Goal: Task Accomplishment & Management: Manage account settings

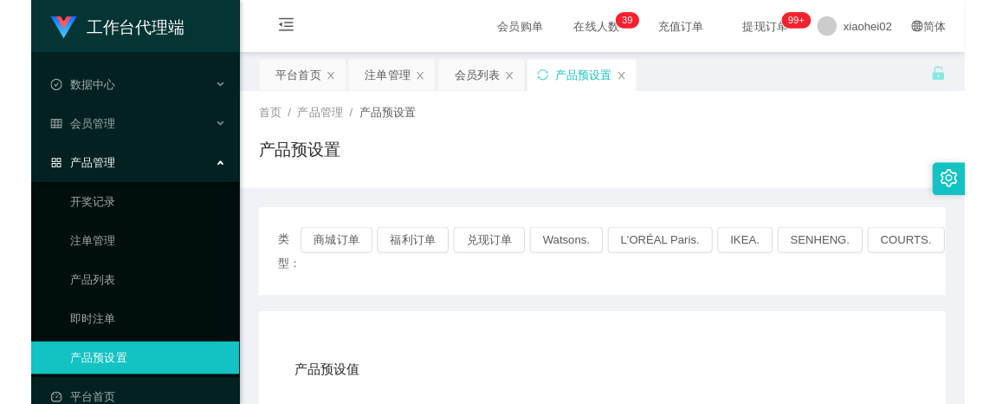
scroll to position [217, 0]
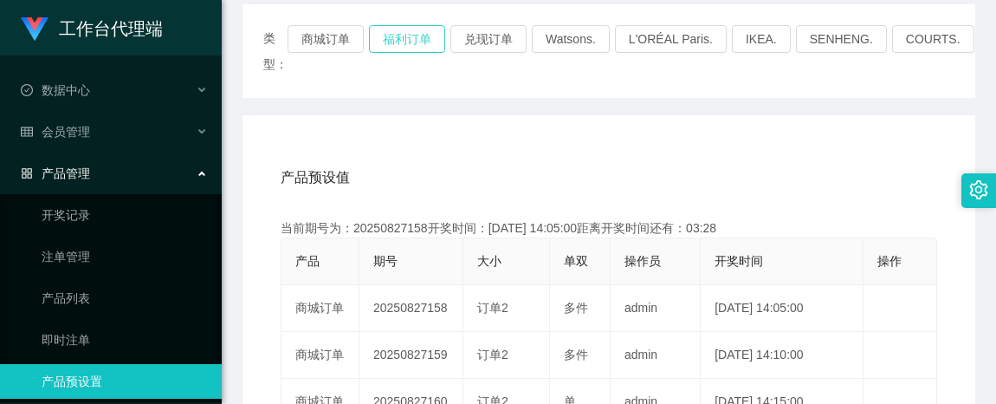
click at [392, 36] on button "福利订单" at bounding box center [407, 39] width 76 height 28
type button "k3tbw"
drag, startPoint x: 54, startPoint y: 262, endPoint x: 71, endPoint y: 258, distance: 17.7
click at [54, 262] on link "注单管理" at bounding box center [125, 256] width 166 height 35
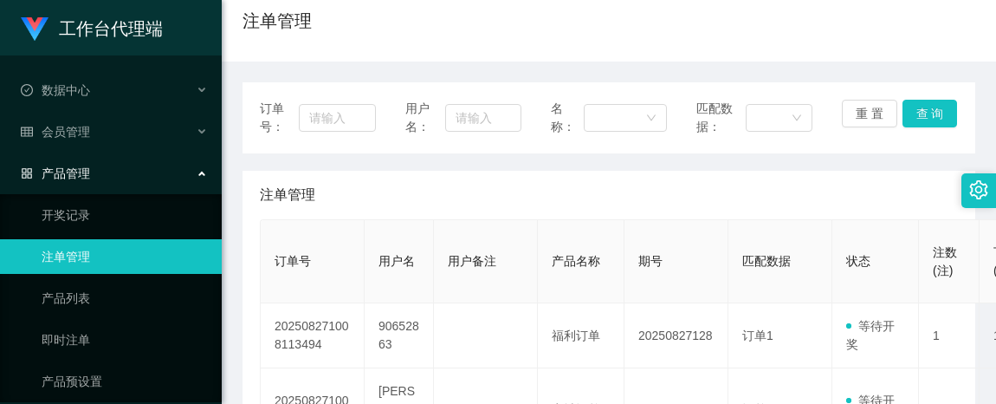
scroll to position [325, 0]
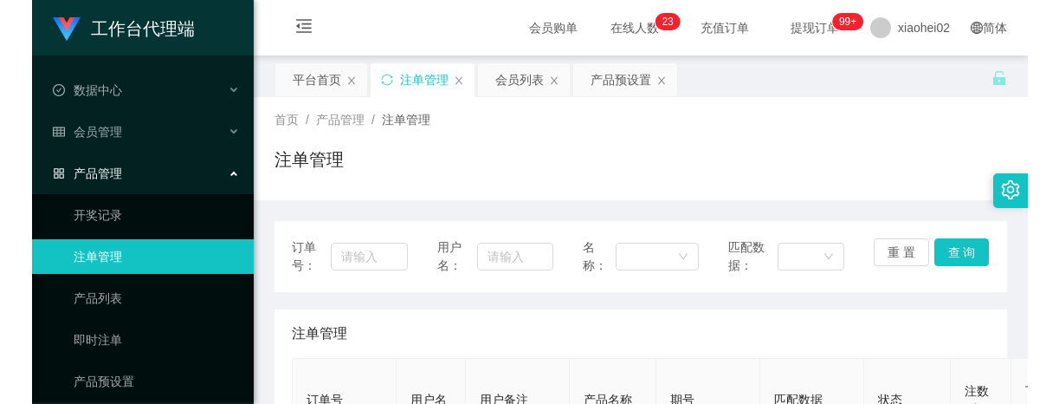
scroll to position [325, 0]
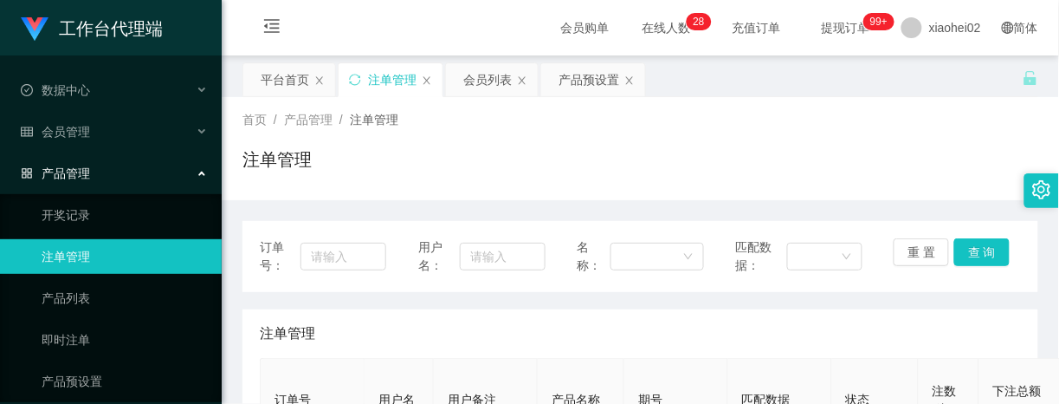
scroll to position [325, 0]
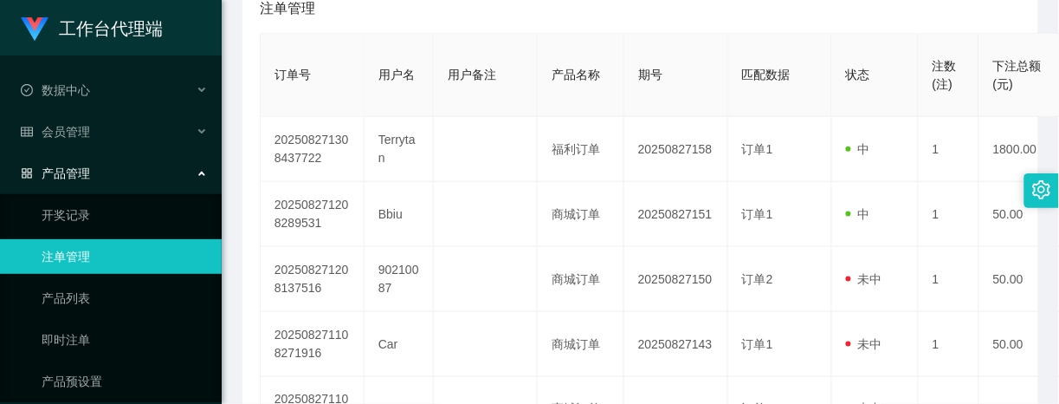
click at [78, 179] on span "产品管理" at bounding box center [55, 173] width 69 height 14
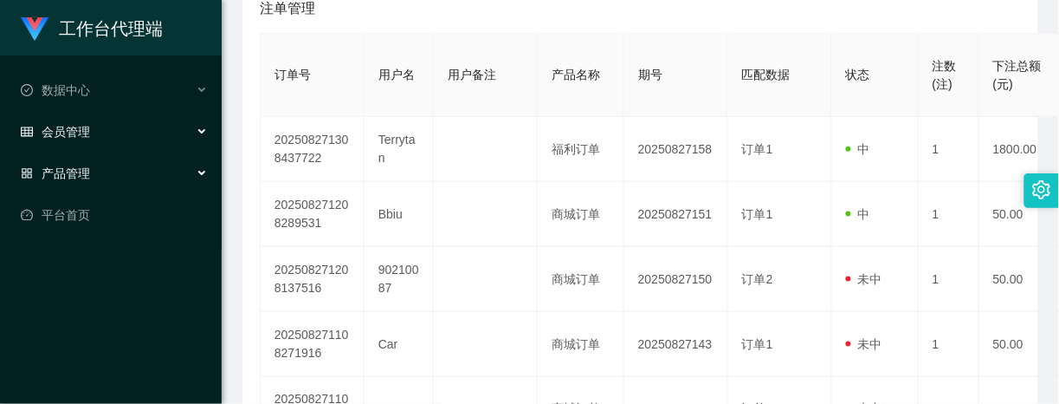
click at [85, 126] on span "会员管理" at bounding box center [55, 132] width 69 height 14
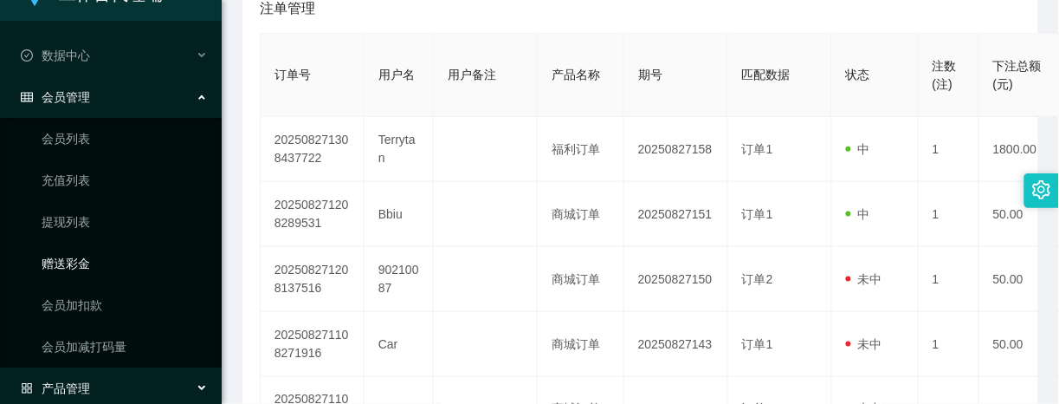
scroll to position [95, 0]
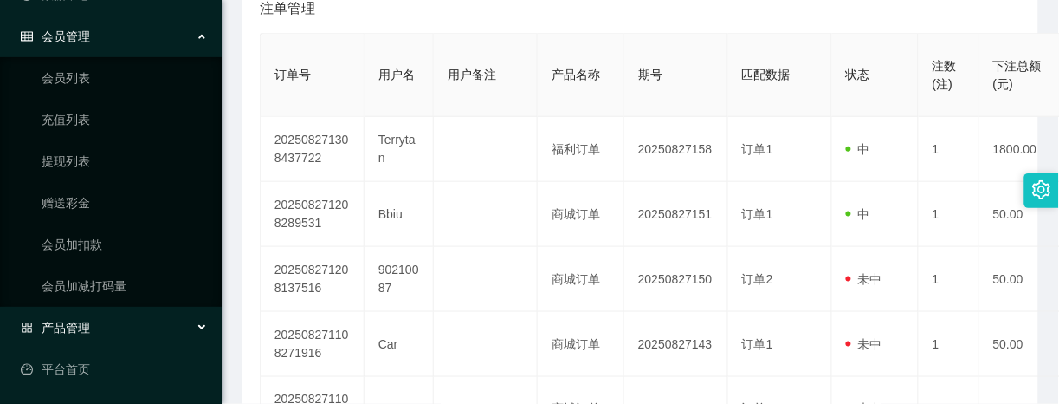
click at [89, 322] on div "产品管理" at bounding box center [111, 327] width 222 height 35
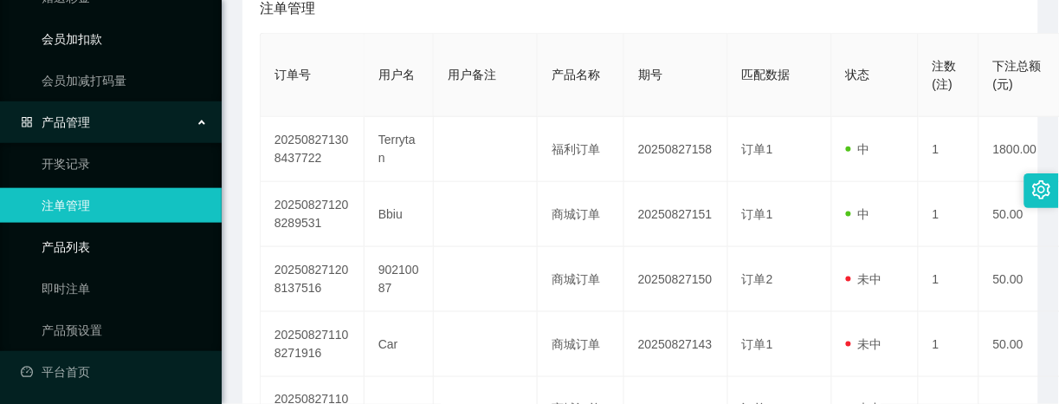
scroll to position [303, 0]
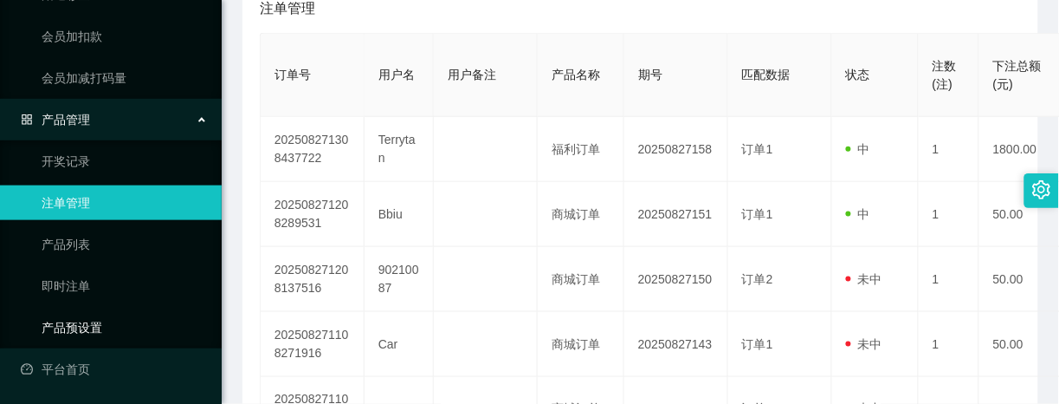
click at [82, 323] on link "产品预设置" at bounding box center [125, 327] width 166 height 35
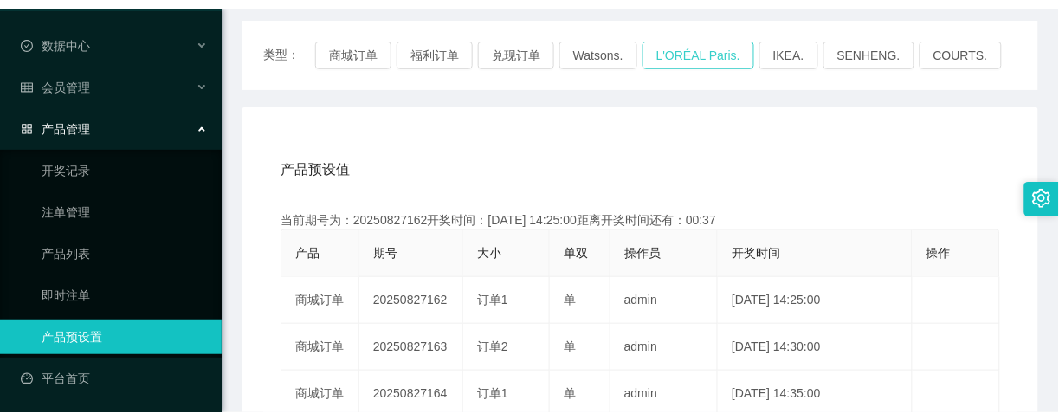
scroll to position [217, 0]
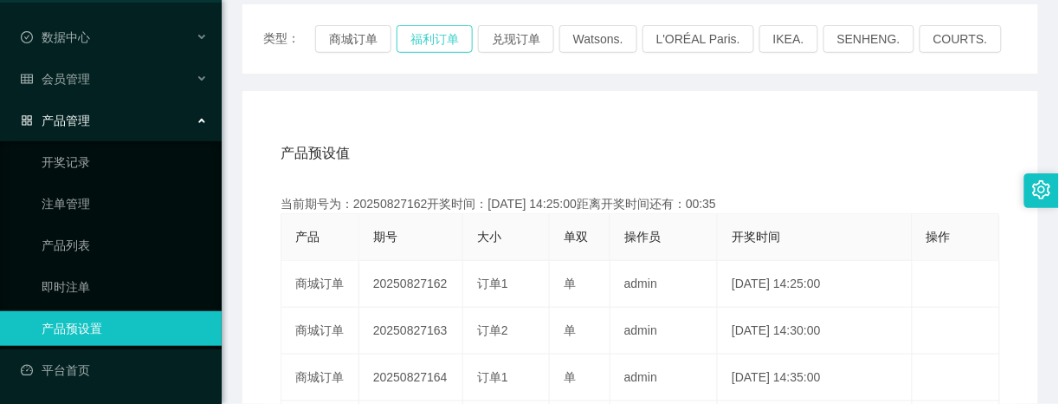
click at [430, 35] on button "福利订单" at bounding box center [435, 39] width 76 height 28
click at [437, 41] on button "福利订单" at bounding box center [435, 39] width 76 height 28
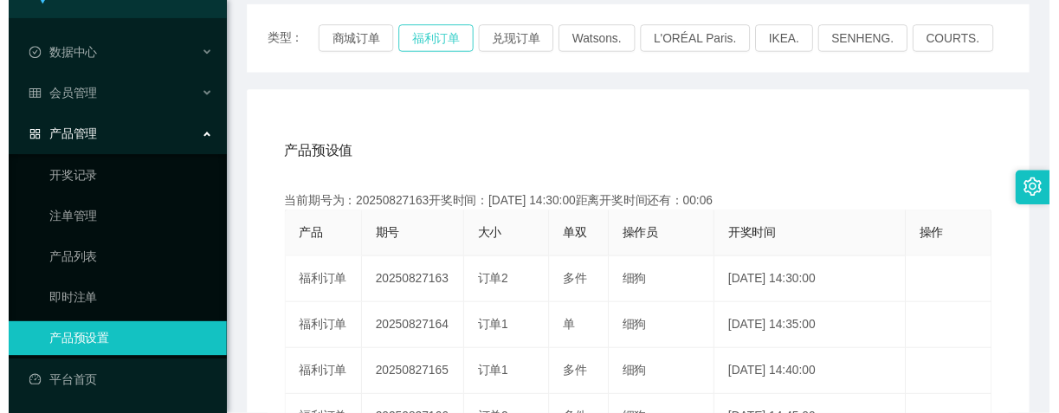
scroll to position [36, 0]
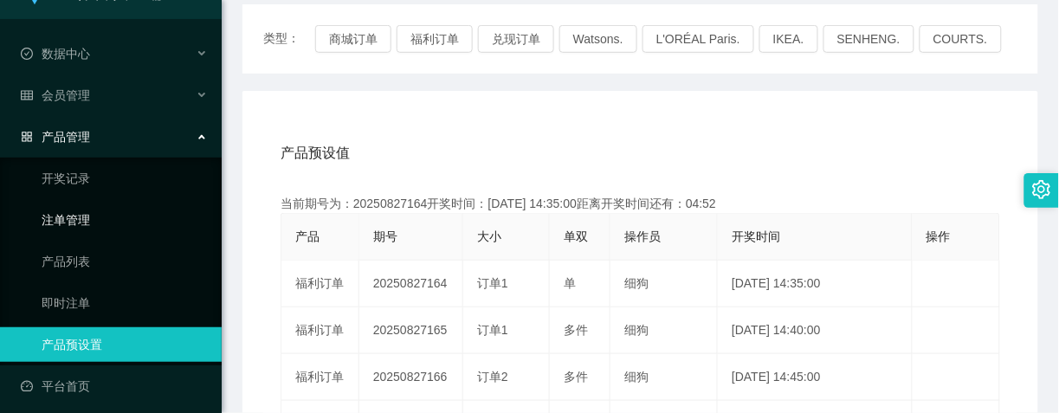
click at [93, 213] on link "注单管理" at bounding box center [125, 220] width 166 height 35
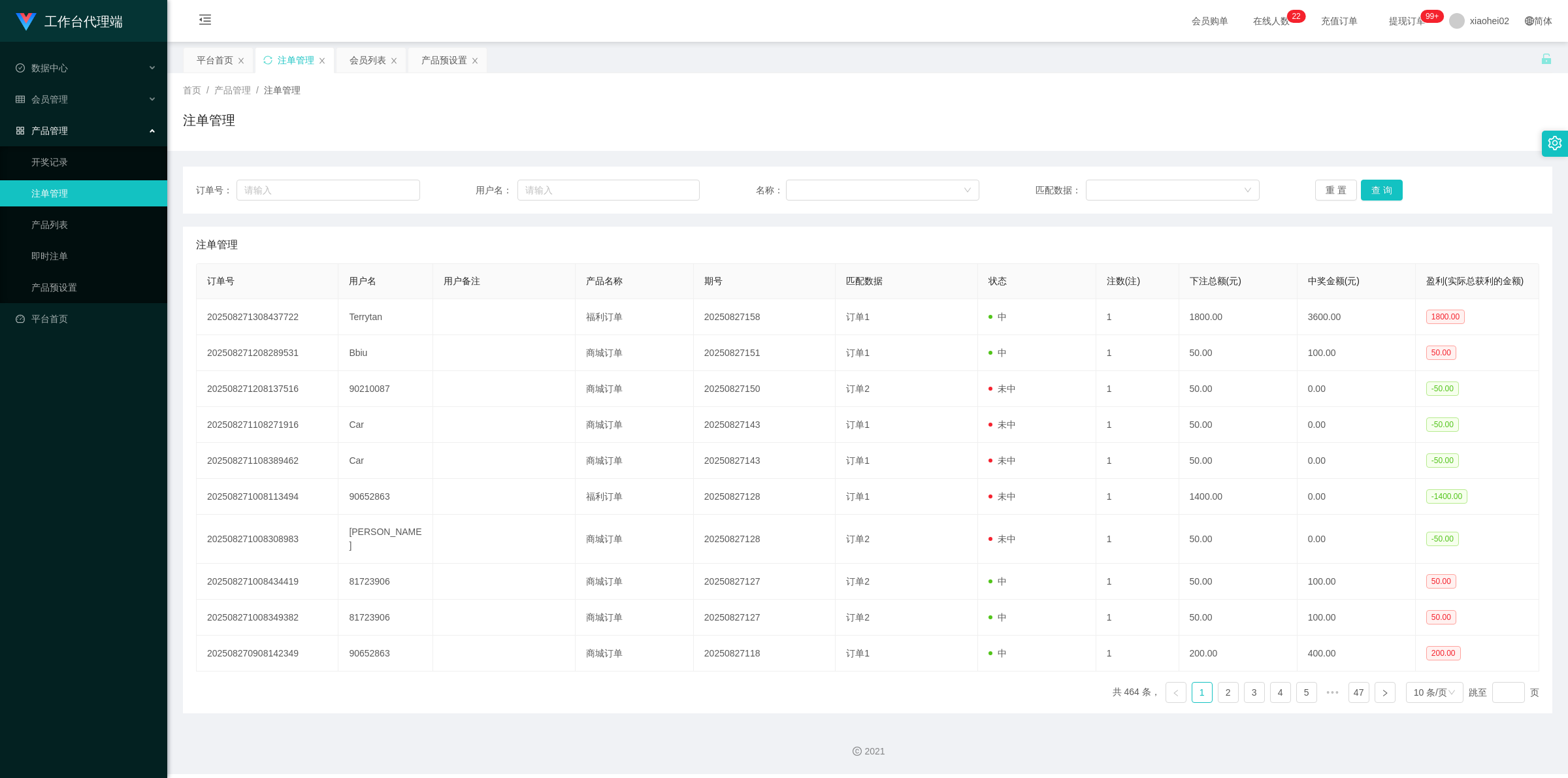
click at [51, 129] on span "产品管理" at bounding box center [41, 131] width 52 height 11
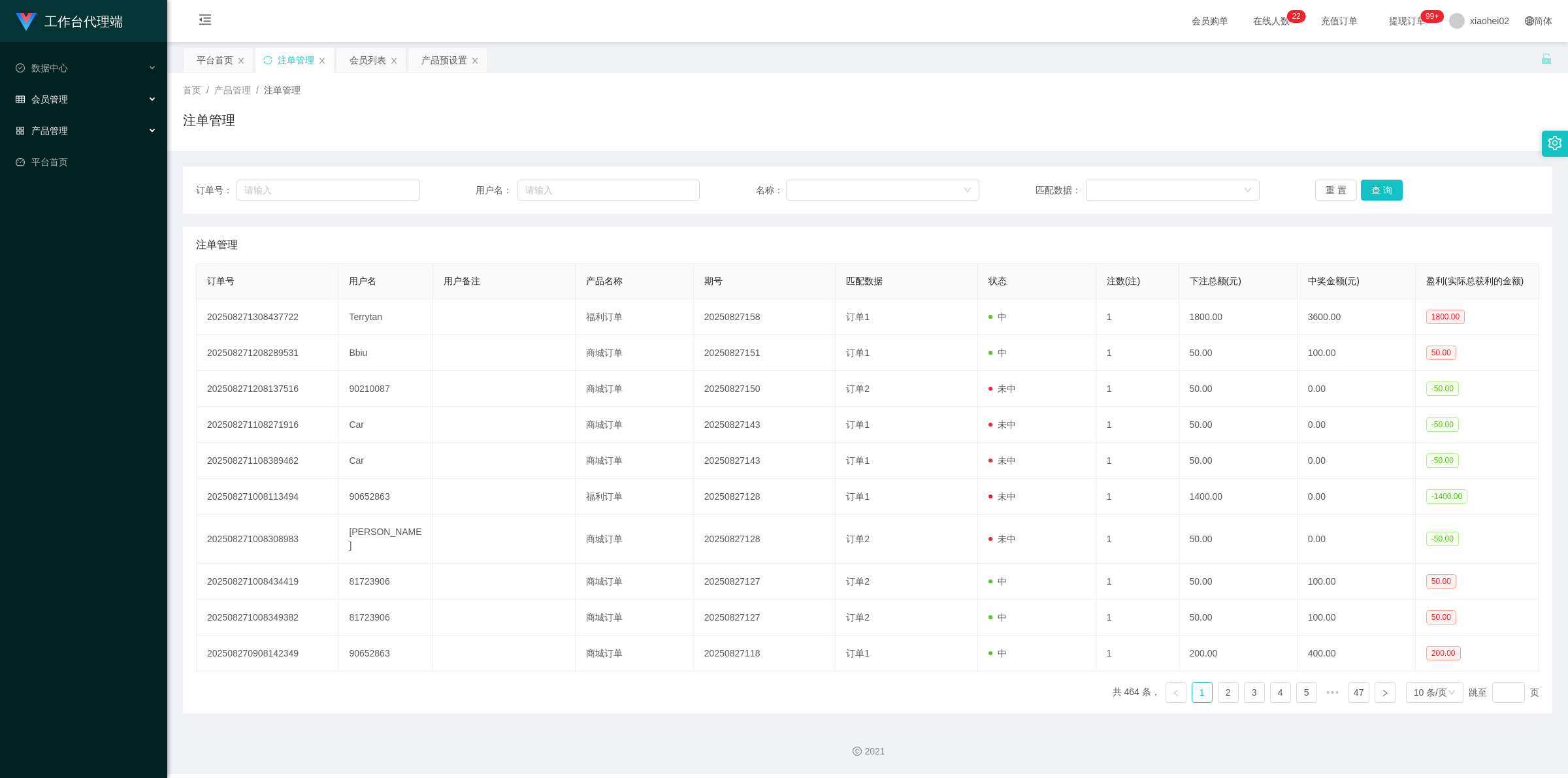
click at [69, 95] on div "会员管理" at bounding box center [84, 99] width 167 height 26
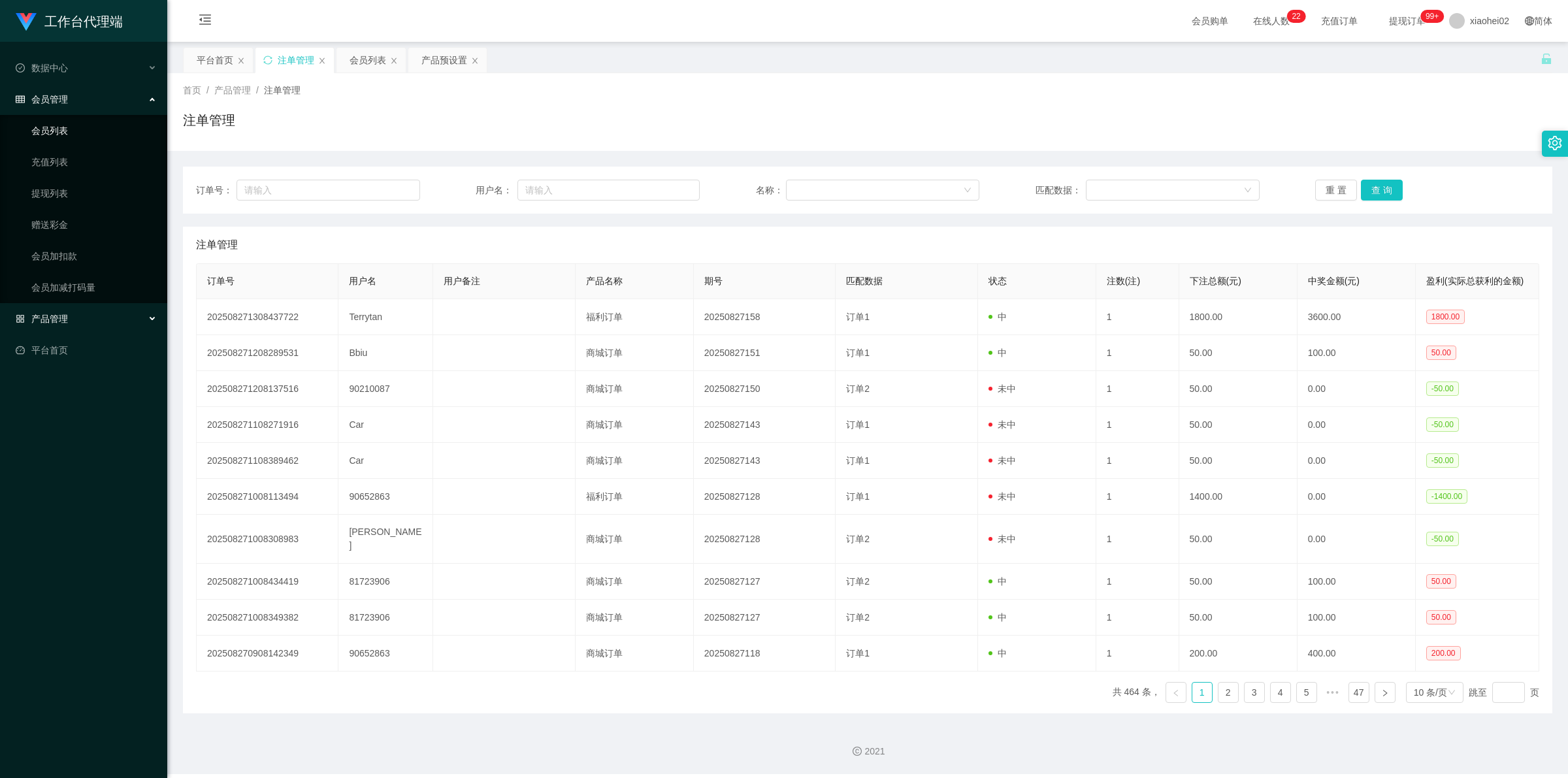
click at [54, 123] on link "会员列表" at bounding box center [94, 131] width 125 height 26
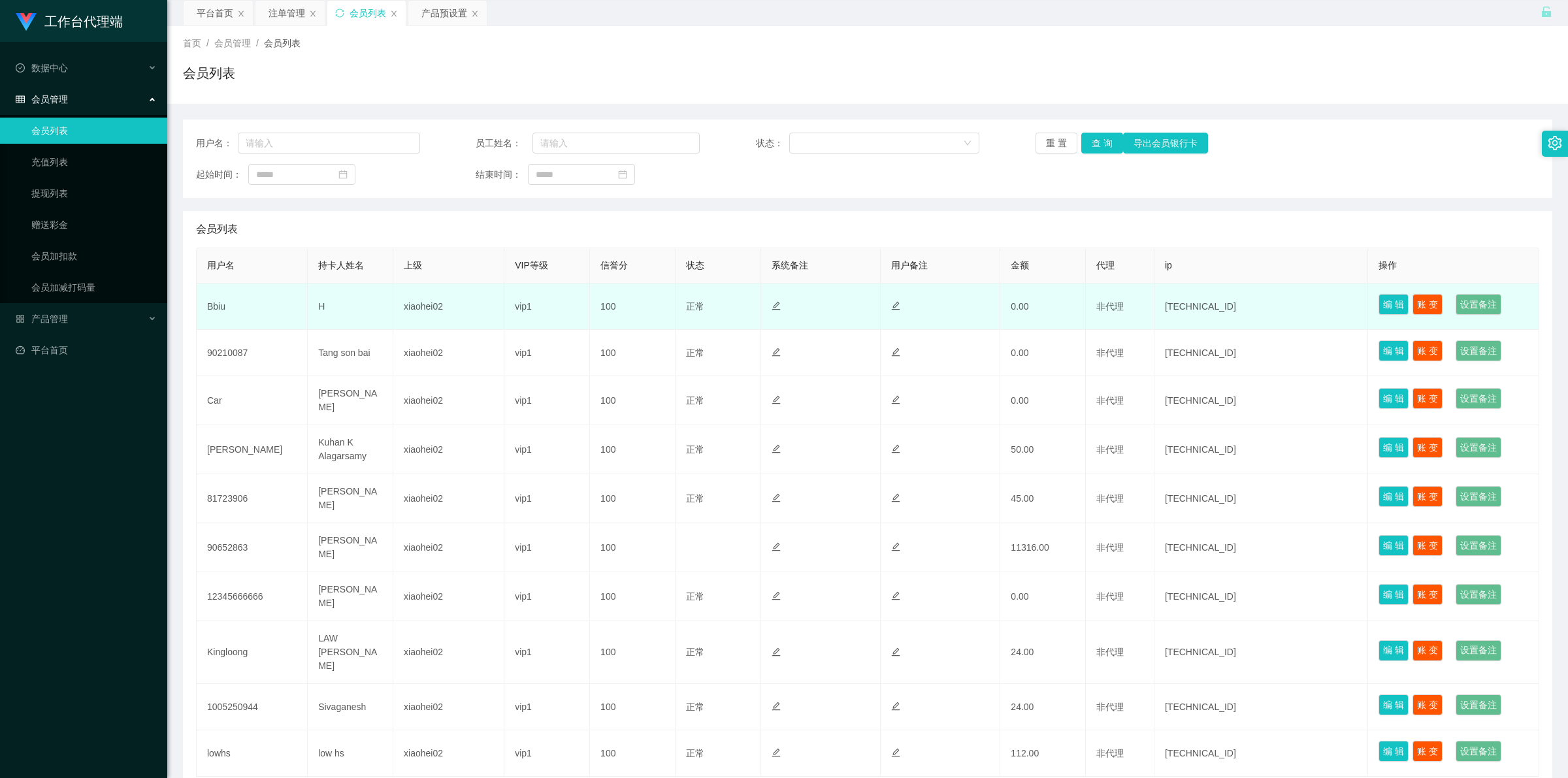
scroll to position [81, 0]
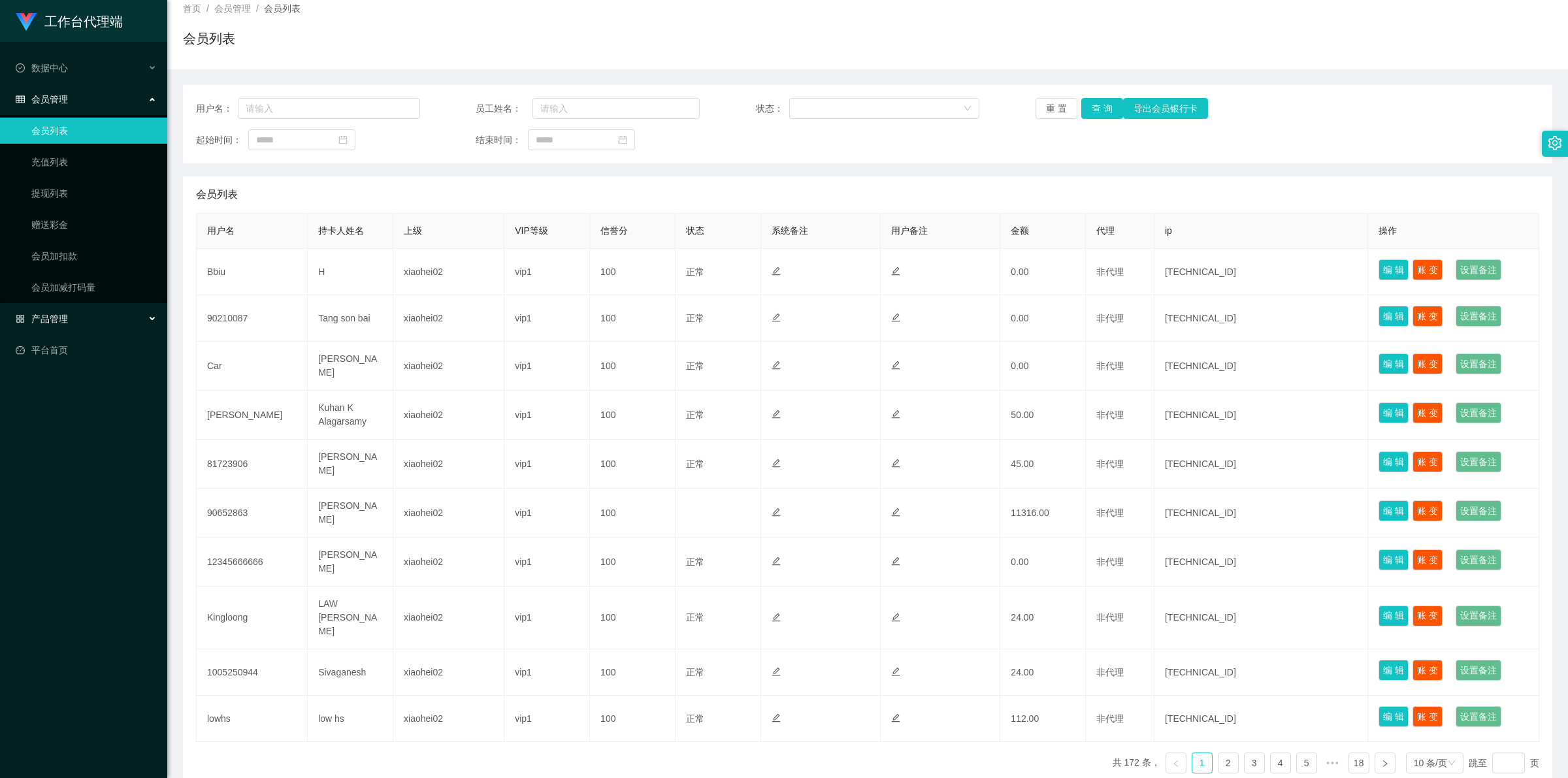
click at [59, 304] on div "产品管理" at bounding box center [84, 318] width 167 height 26
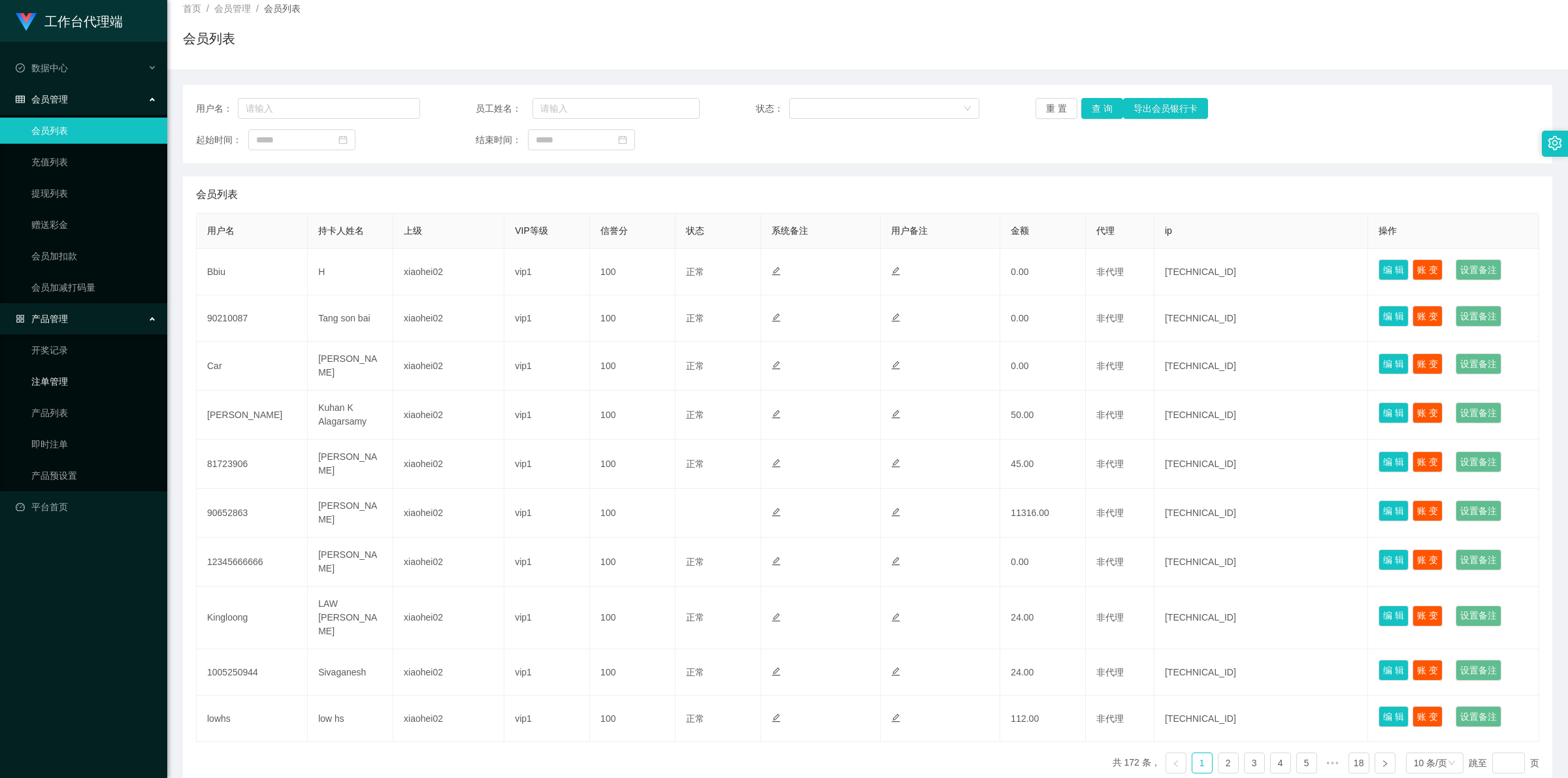
drag, startPoint x: 54, startPoint y: 378, endPoint x: 160, endPoint y: 386, distance: 106.3
click at [54, 304] on link "注单管理" at bounding box center [94, 381] width 125 height 26
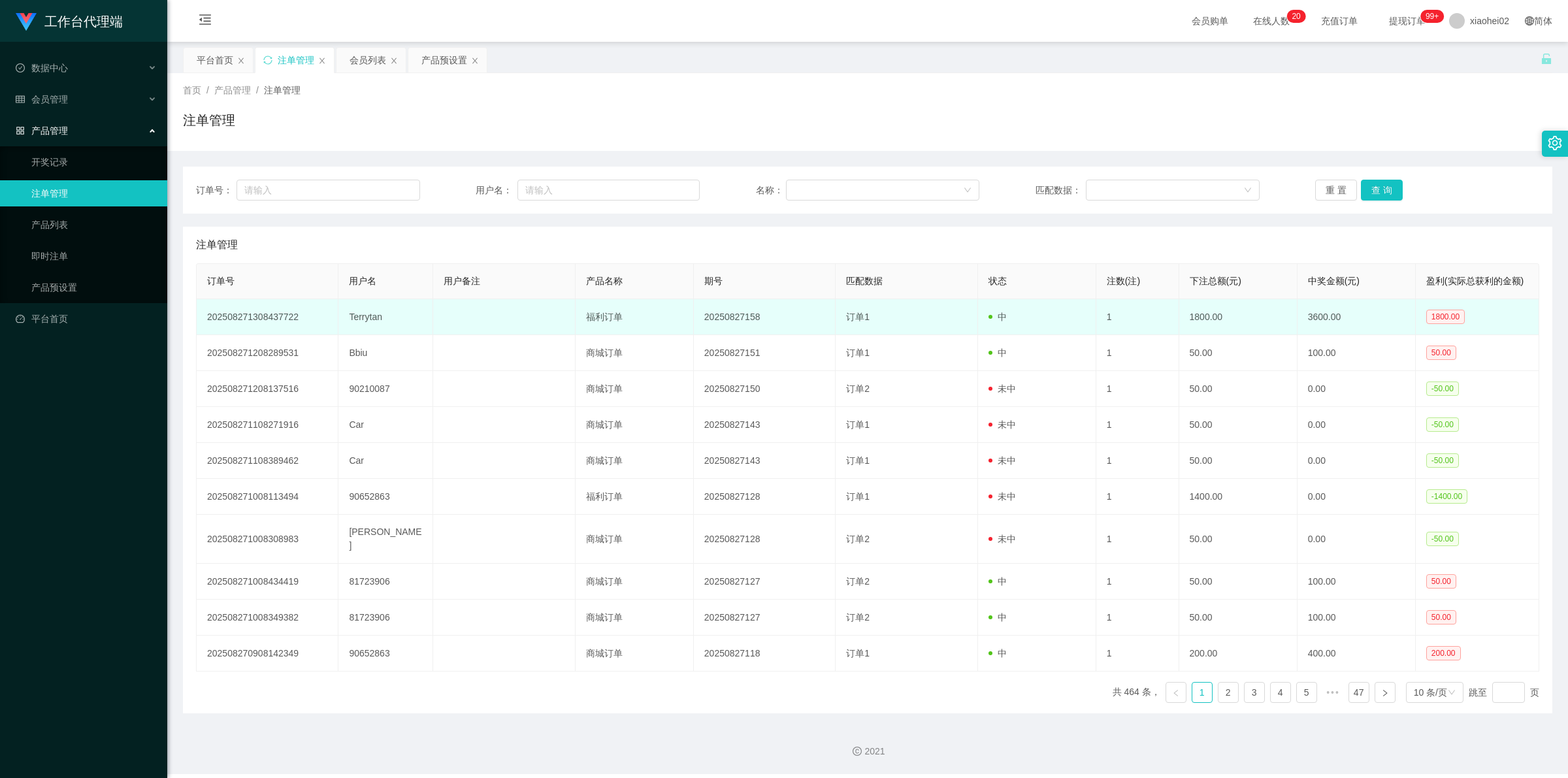
click at [373, 304] on td "Terrytan" at bounding box center [386, 318] width 95 height 36
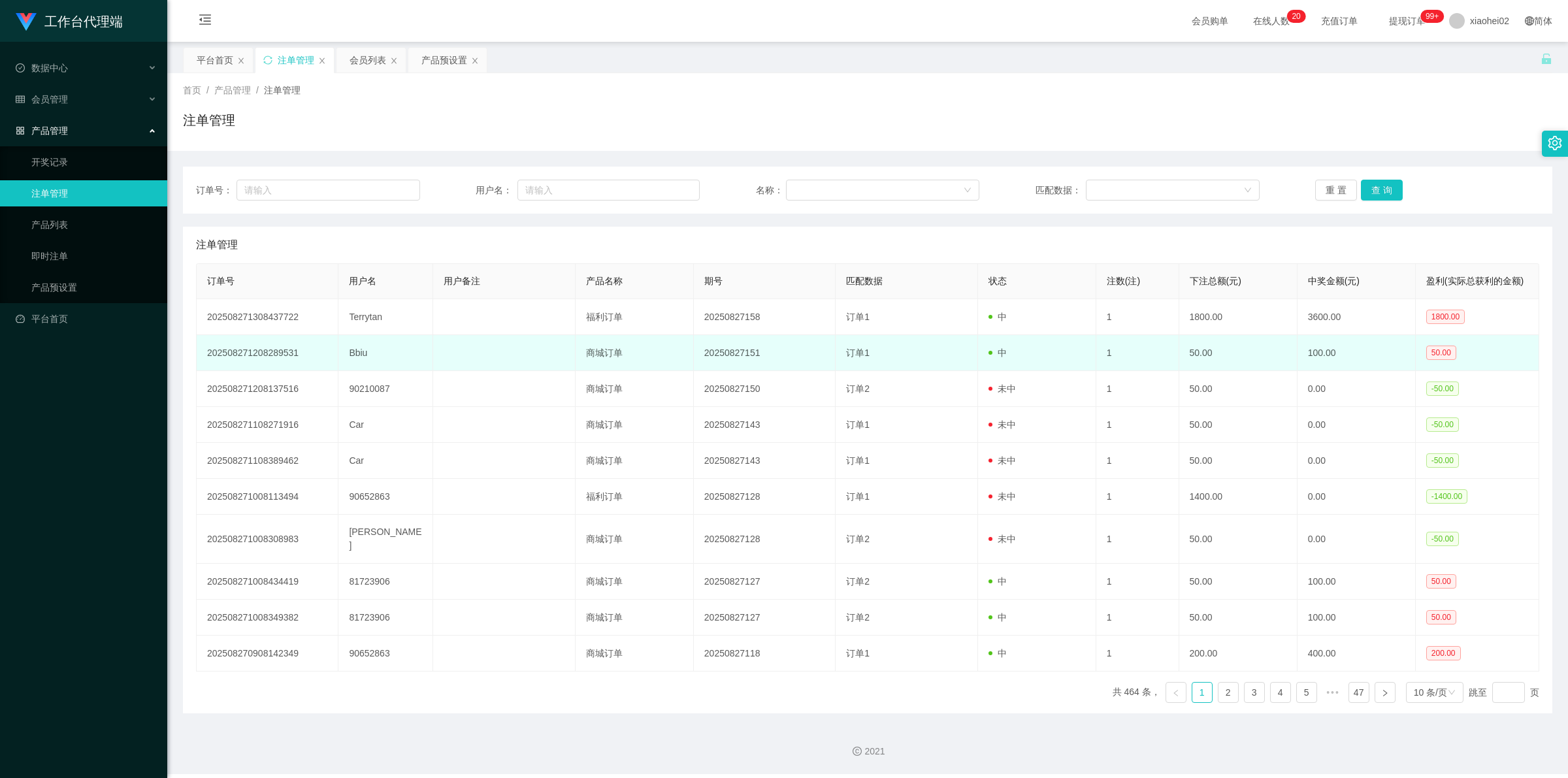
click at [798, 304] on td "1" at bounding box center [1137, 353] width 83 height 36
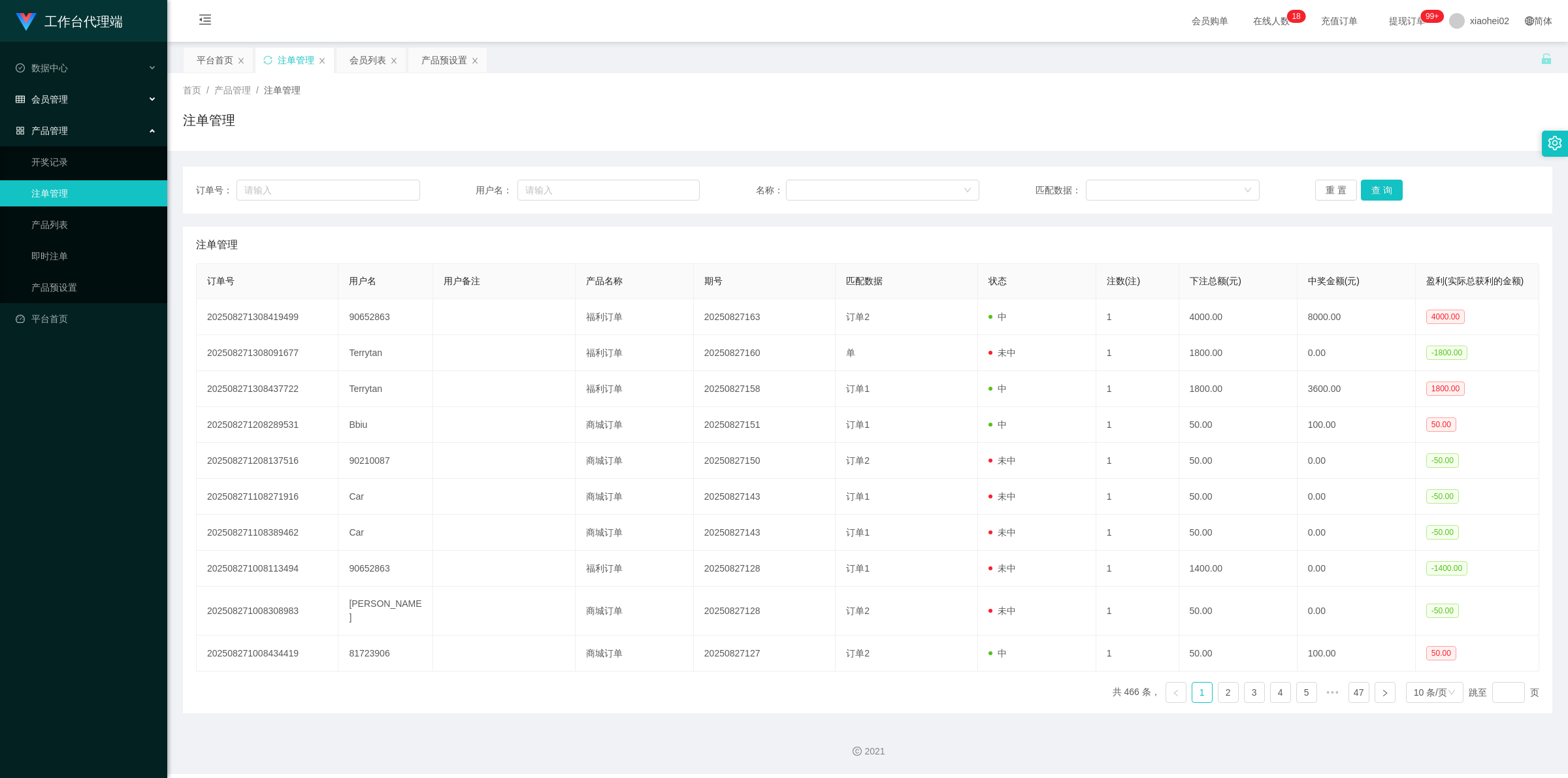
click at [63, 100] on span "会员管理" at bounding box center [41, 100] width 52 height 11
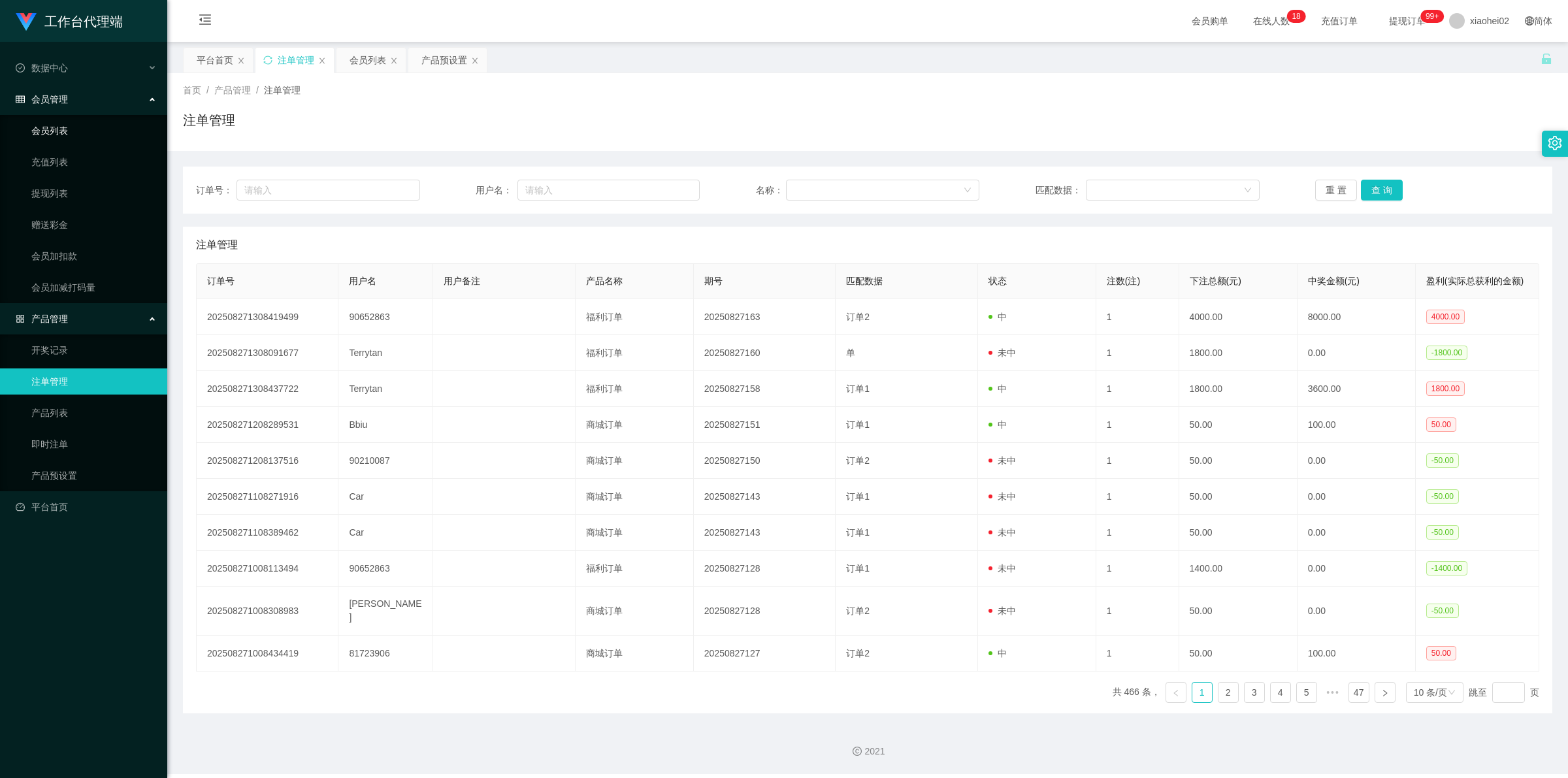
click at [51, 129] on link "会员列表" at bounding box center [94, 131] width 125 height 26
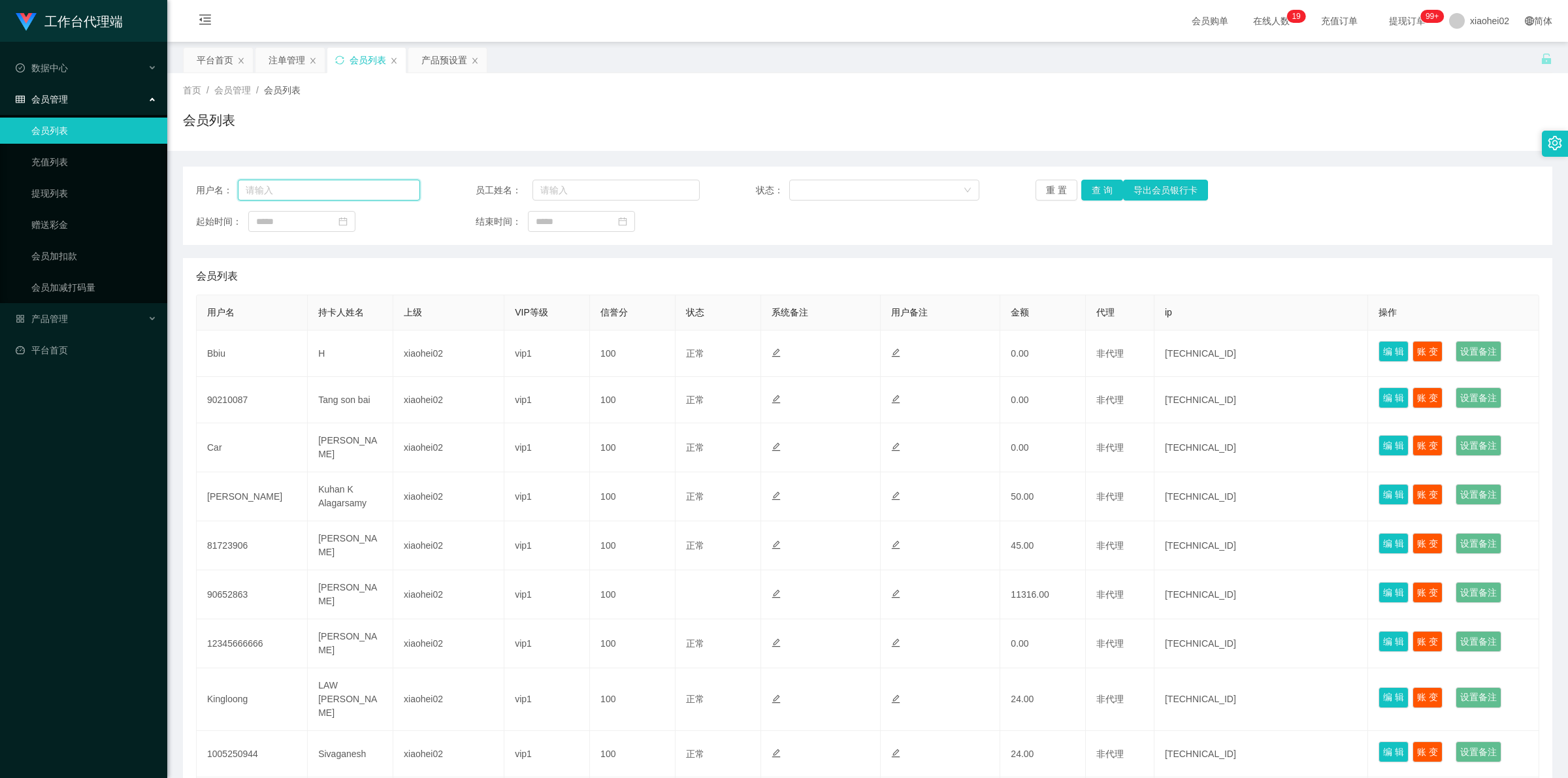
click at [356, 189] on input "text" at bounding box center [329, 190] width 183 height 21
paste input "90652863"
type input "90652863"
drag, startPoint x: 1096, startPoint y: 190, endPoint x: 1076, endPoint y: 217, distance: 33.6
click at [1096, 190] on button "查 询" at bounding box center [1101, 190] width 41 height 21
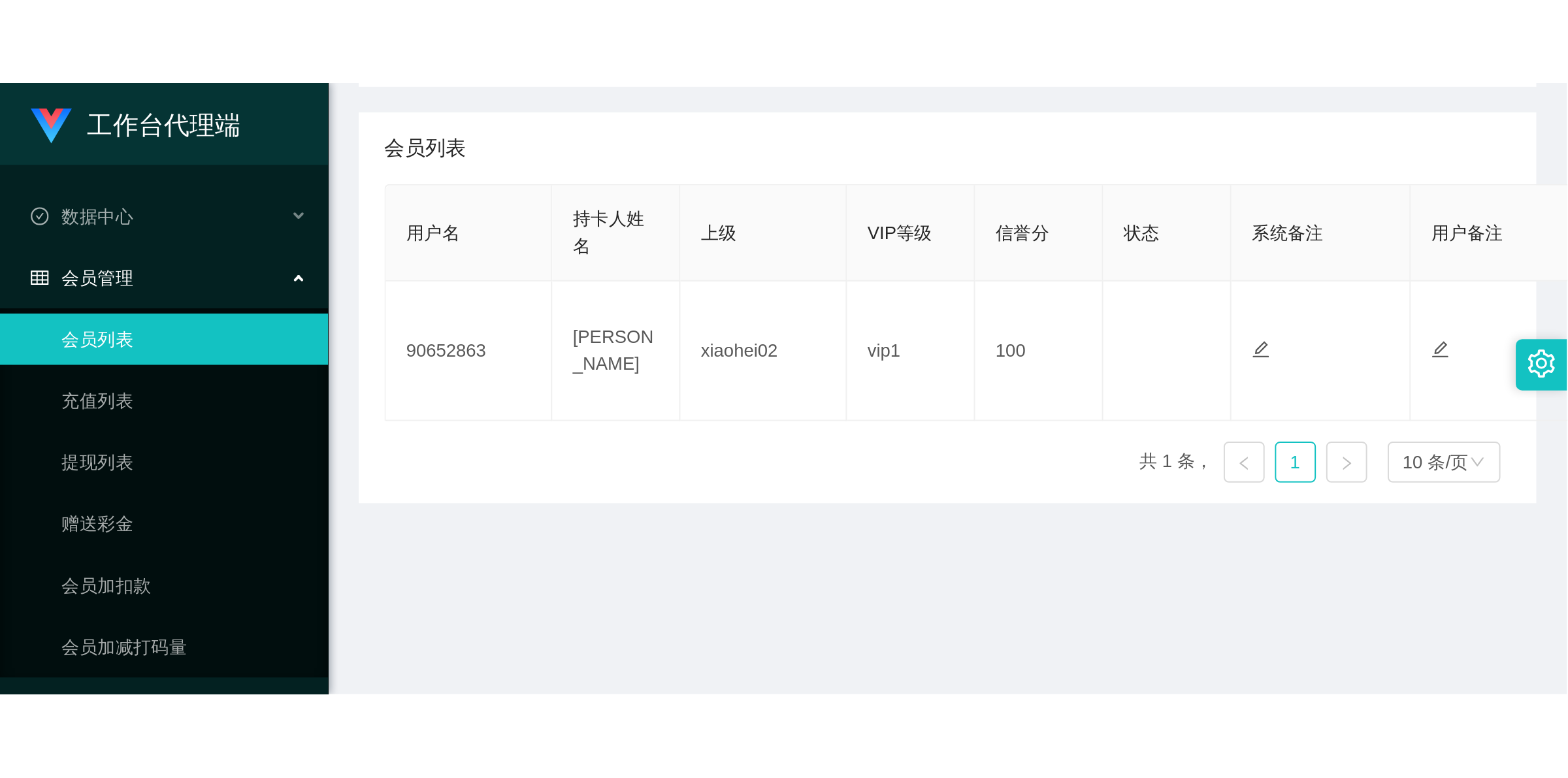
scroll to position [327, 0]
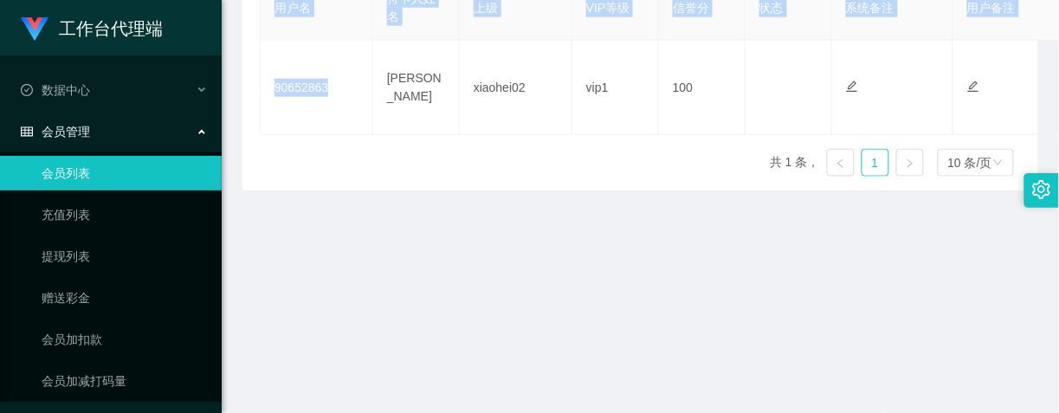
drag, startPoint x: 333, startPoint y: 89, endPoint x: 256, endPoint y: 84, distance: 77.3
click at [256, 84] on div "会员列表 用户名 持卡人姓名 上级 VIP等级 信誉分 状态 系统备注 用户备注 金额 代理 ip 操作 90652863 Marilynn Phang xi…" at bounding box center [640, 58] width 796 height 264
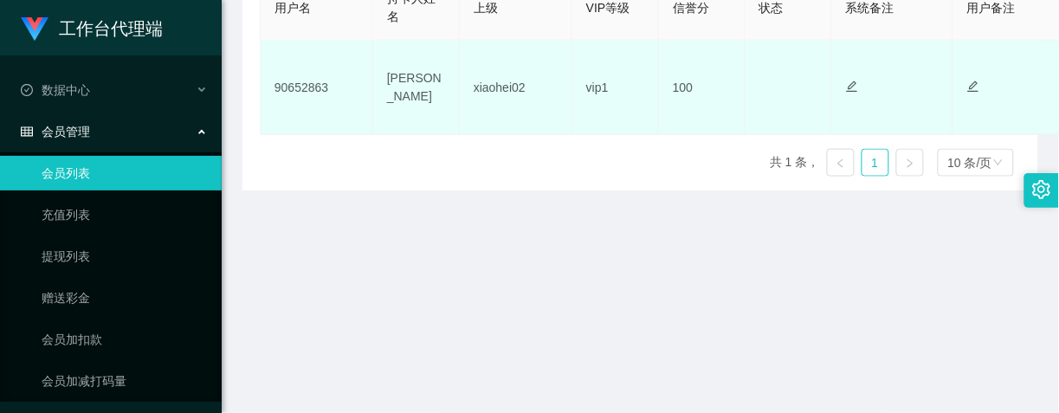
click at [373, 93] on td "[PERSON_NAME]" at bounding box center [416, 88] width 87 height 94
drag, startPoint x: 327, startPoint y: 89, endPoint x: 275, endPoint y: 84, distance: 52.2
click at [273, 83] on td "90652863" at bounding box center [317, 88] width 113 height 94
copy td "90652863"
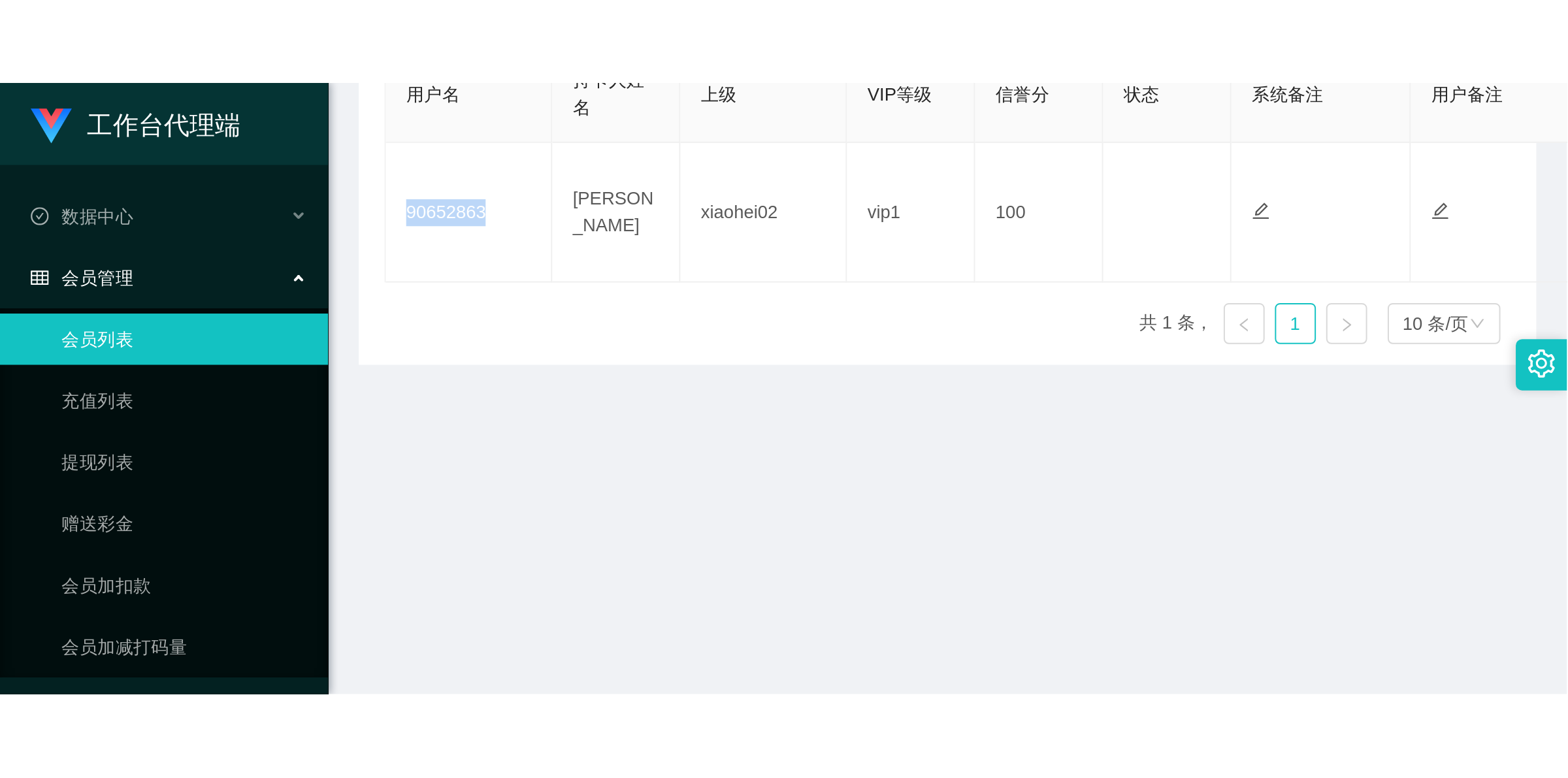
scroll to position [0, 0]
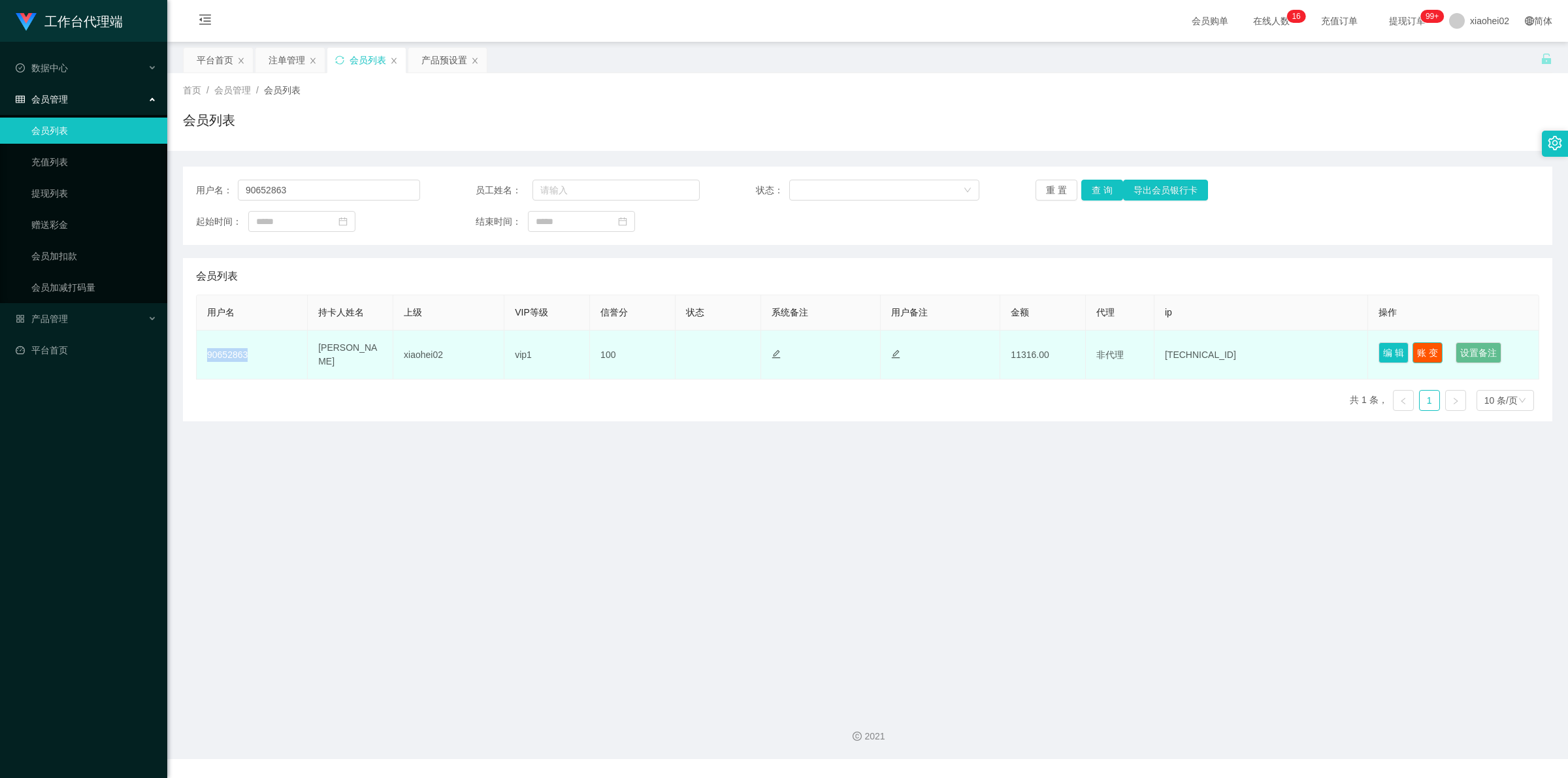
click at [1425, 348] on button "账 变" at bounding box center [1427, 353] width 30 height 21
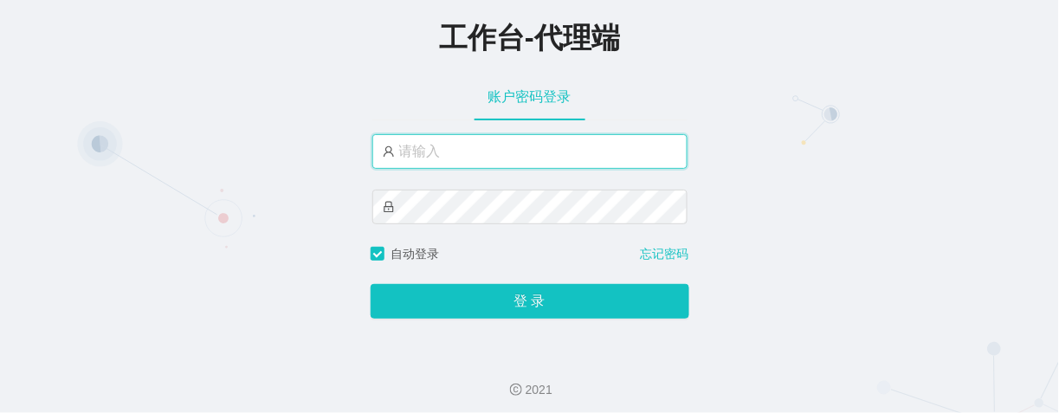
type input "xiaohei02"
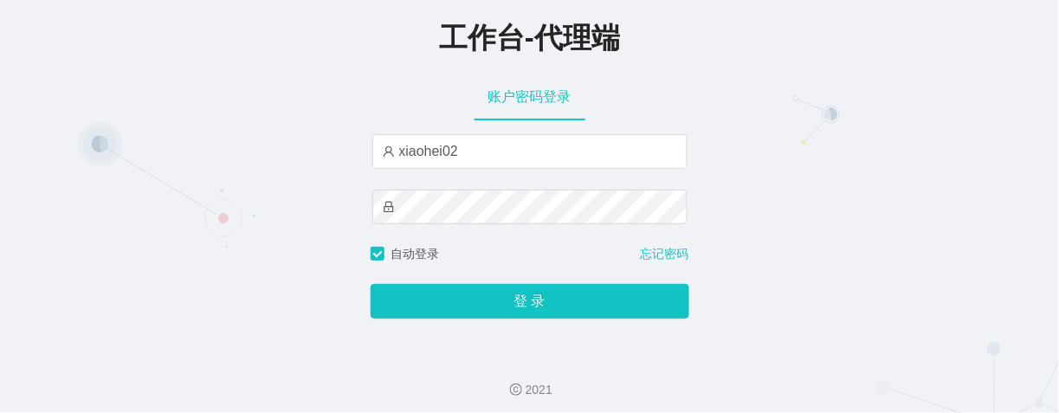
click at [538, 282] on div "登 录" at bounding box center [530, 290] width 319 height 55
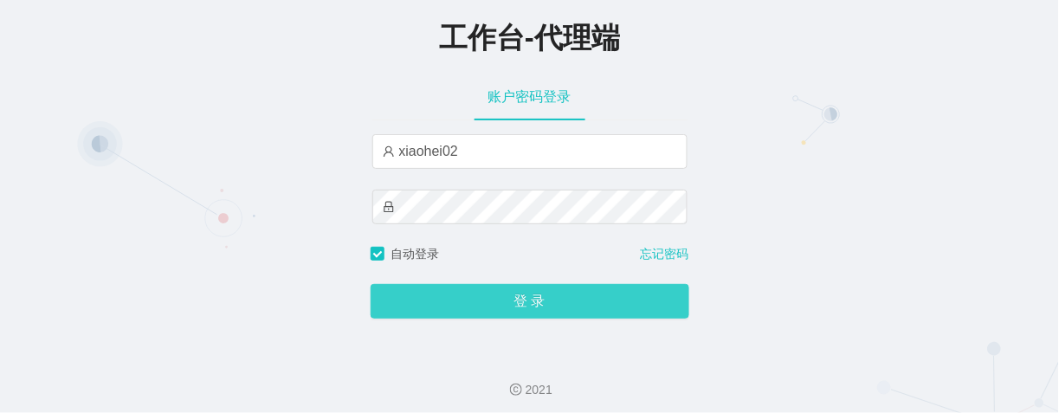
click at [534, 294] on button "登 录" at bounding box center [530, 301] width 319 height 35
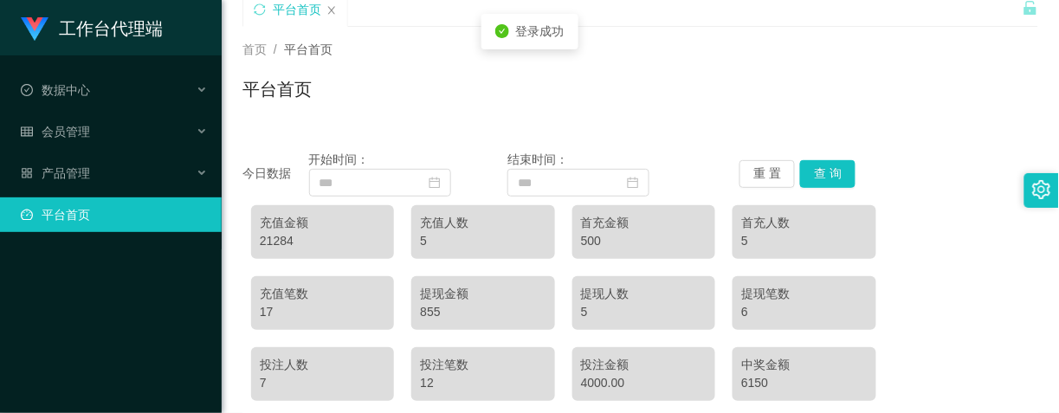
scroll to position [325, 0]
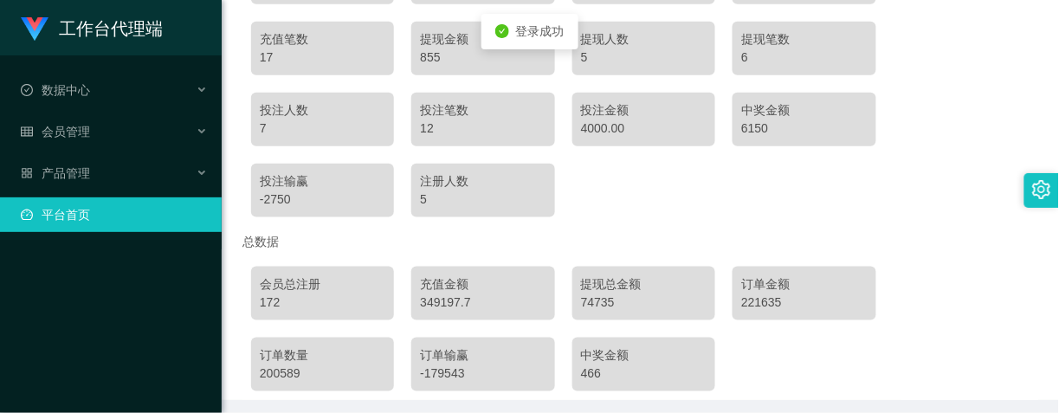
click at [130, 210] on link "平台首页" at bounding box center [114, 214] width 187 height 35
click at [95, 163] on div "产品管理" at bounding box center [111, 173] width 222 height 35
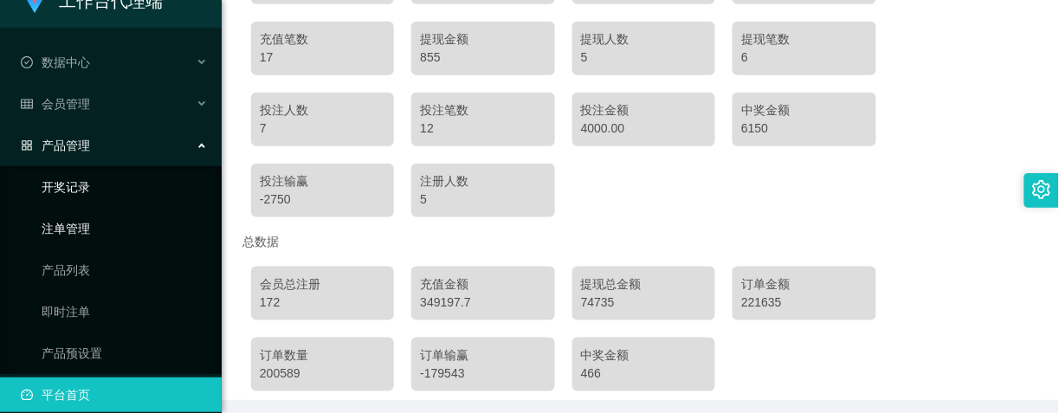
scroll to position [43, 0]
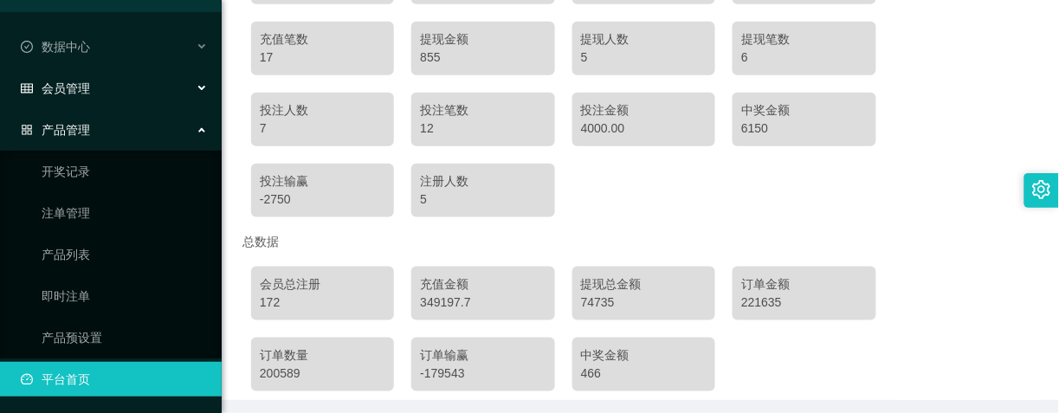
click at [83, 92] on span "会员管理" at bounding box center [55, 88] width 69 height 14
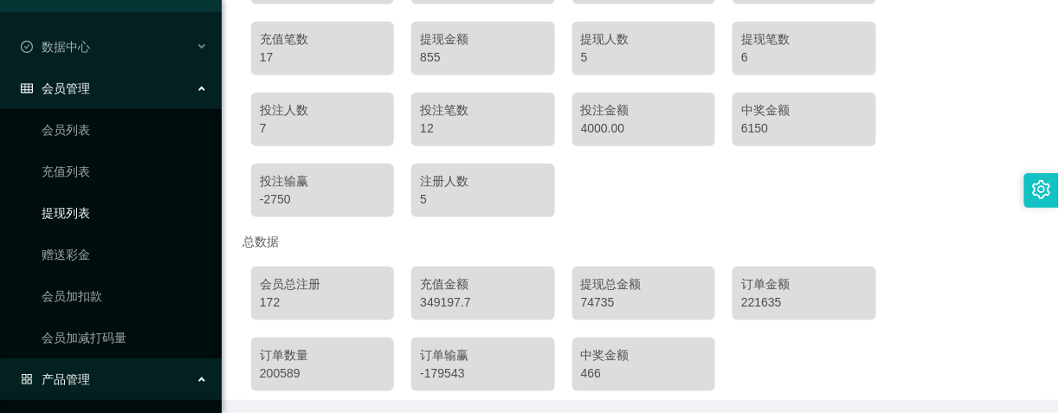
drag, startPoint x: 61, startPoint y: 206, endPoint x: 110, endPoint y: 230, distance: 55.0
click at [59, 206] on link "提现列表" at bounding box center [125, 213] width 166 height 35
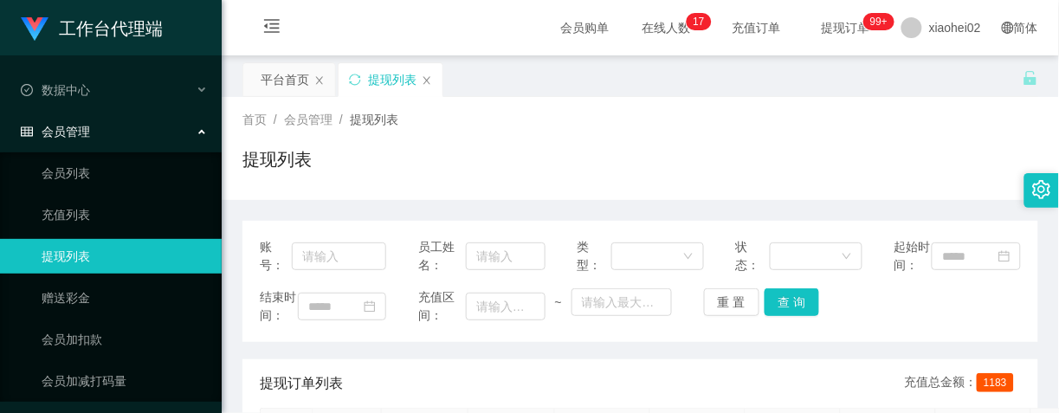
click at [959, 119] on div "首页 / 会员管理 / 提现列表 /" at bounding box center [640, 120] width 796 height 18
drag, startPoint x: 119, startPoint y: 256, endPoint x: 152, endPoint y: 186, distance: 77.5
click at [119, 256] on link "提现列表" at bounding box center [125, 256] width 166 height 35
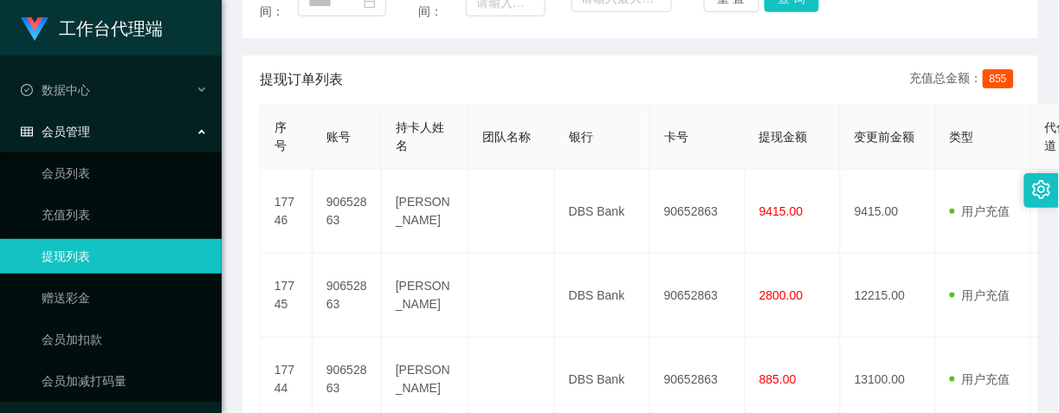
scroll to position [325, 0]
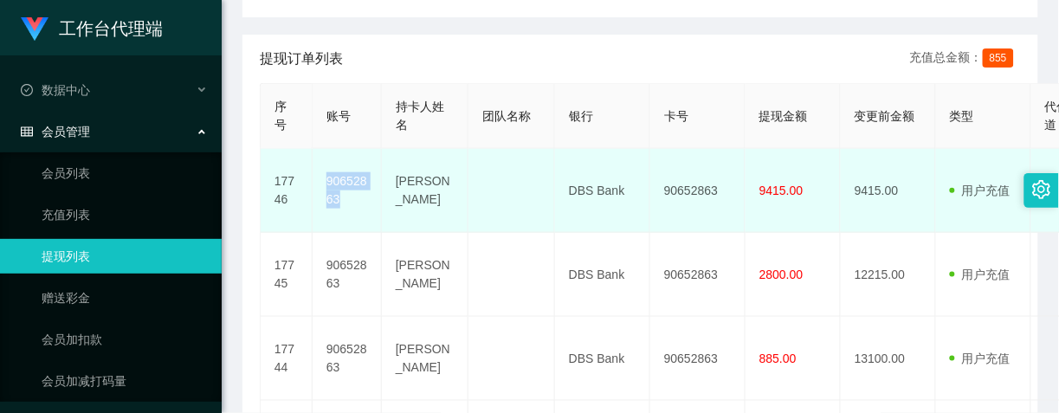
drag, startPoint x: 339, startPoint y: 238, endPoint x: 320, endPoint y: 214, distance: 30.3
click at [320, 214] on td "90652863" at bounding box center [347, 191] width 69 height 84
copy td "90652863"
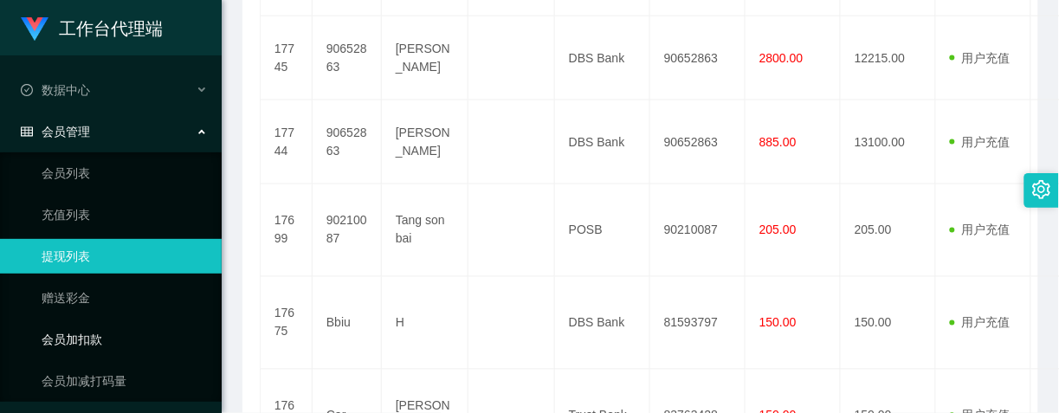
scroll to position [85, 0]
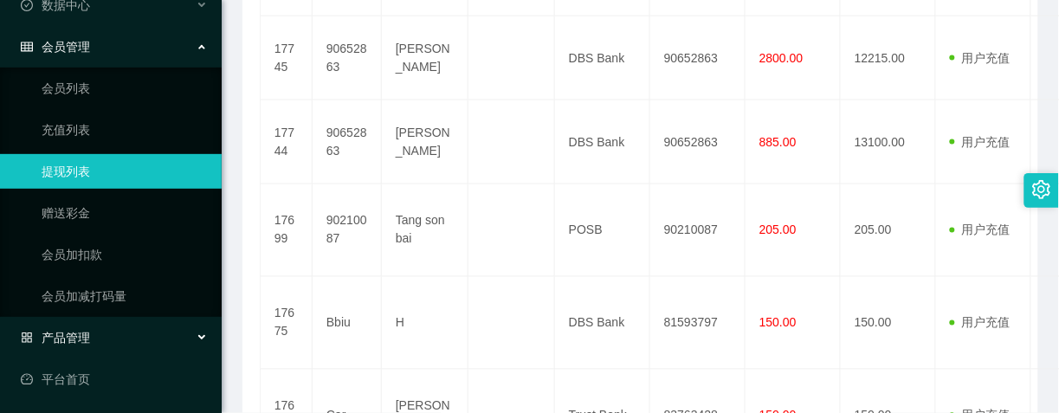
drag, startPoint x: 75, startPoint y: 335, endPoint x: 79, endPoint y: 306, distance: 29.6
click at [75, 335] on span "产品管理" at bounding box center [55, 338] width 69 height 14
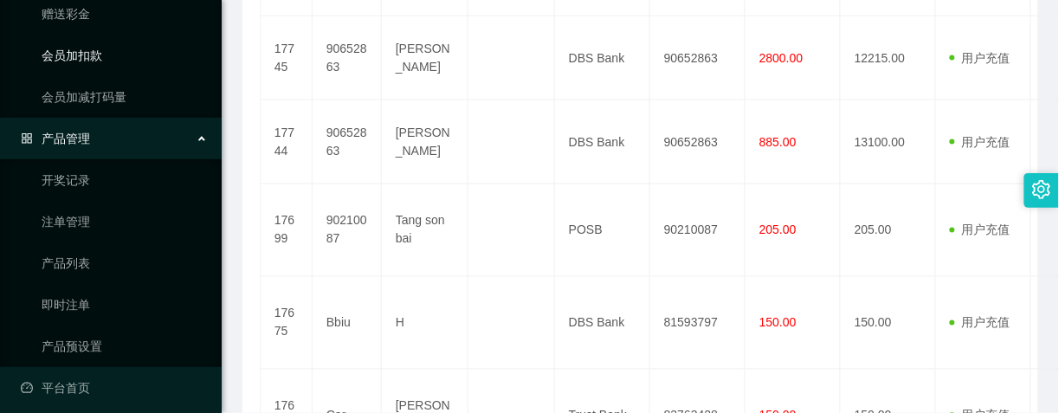
scroll to position [293, 0]
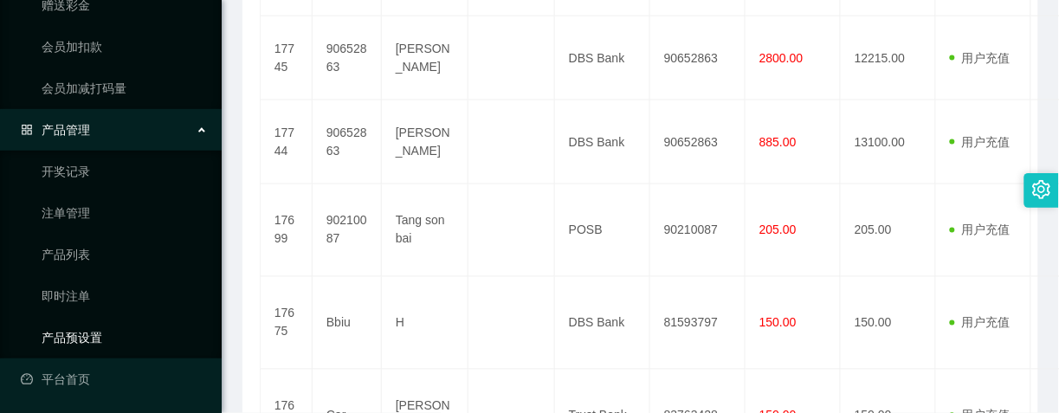
click at [67, 326] on link "产品预设置" at bounding box center [125, 337] width 166 height 35
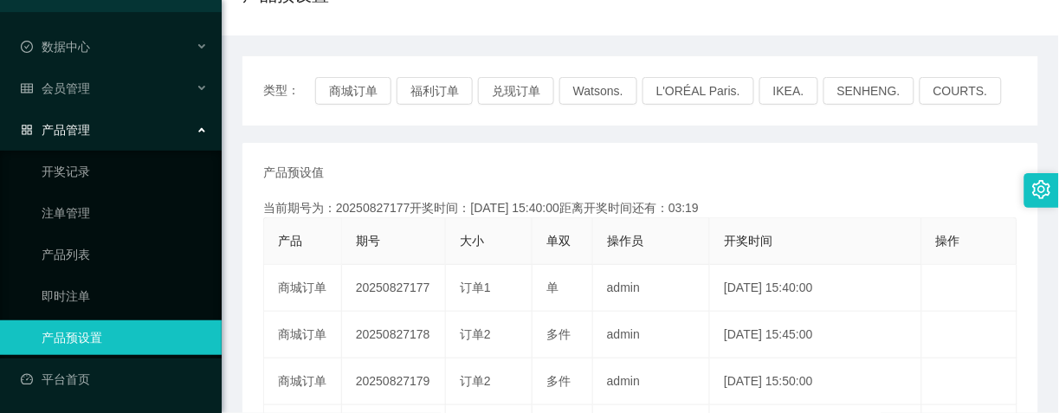
scroll to position [217, 0]
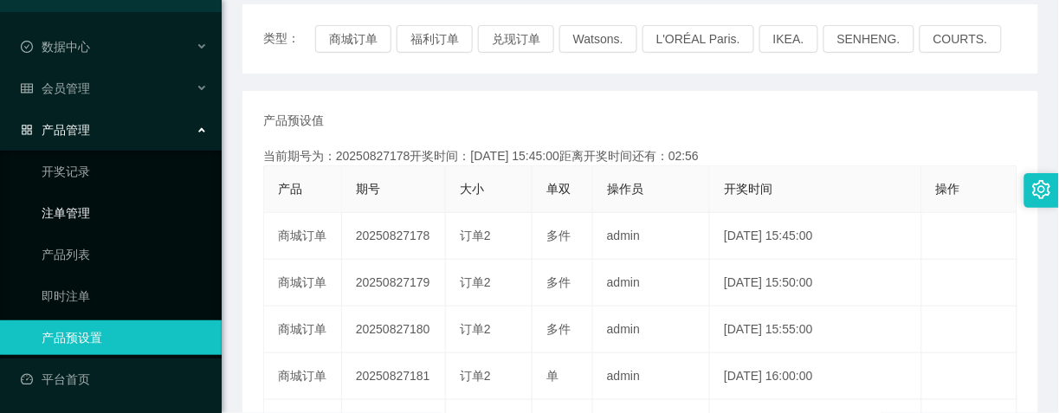
click at [79, 206] on link "注单管理" at bounding box center [125, 213] width 166 height 35
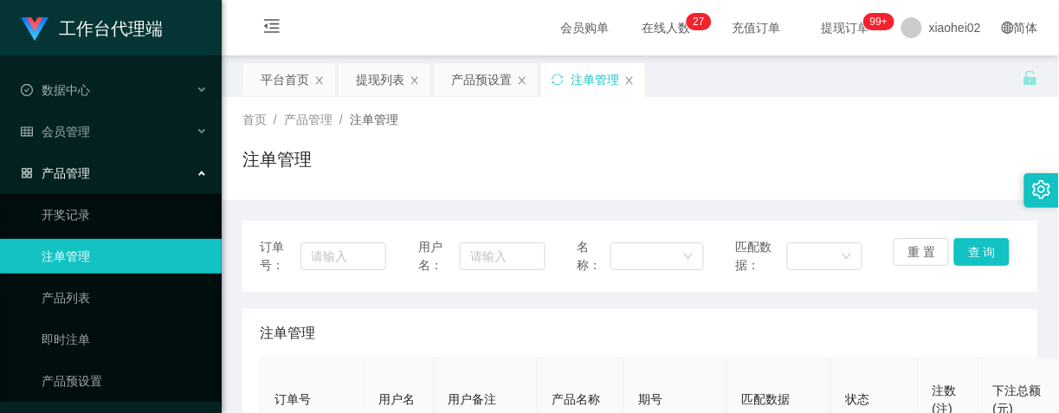
click at [767, 97] on div "首页 / 产品管理 / 注单管理 / 注单管理" at bounding box center [640, 148] width 837 height 103
